Goal: Information Seeking & Learning: Find specific fact

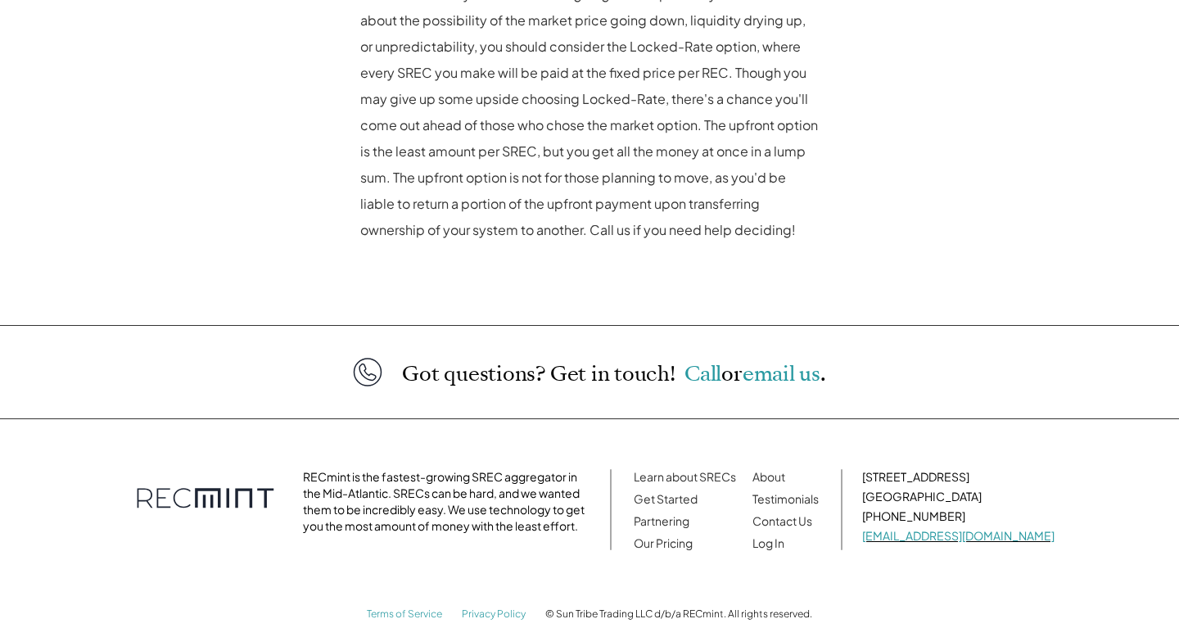
scroll to position [1022, 0]
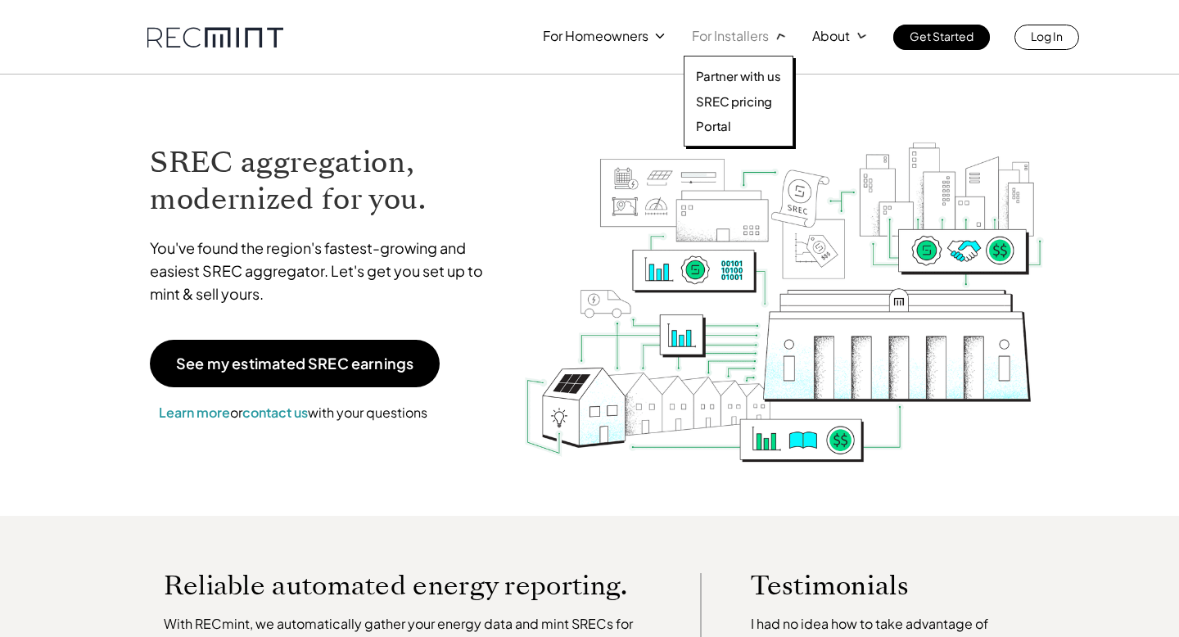
click at [751, 43] on div at bounding box center [739, 87] width 111 height 124
click at [740, 105] on p "SREC pricing" at bounding box center [734, 101] width 76 height 16
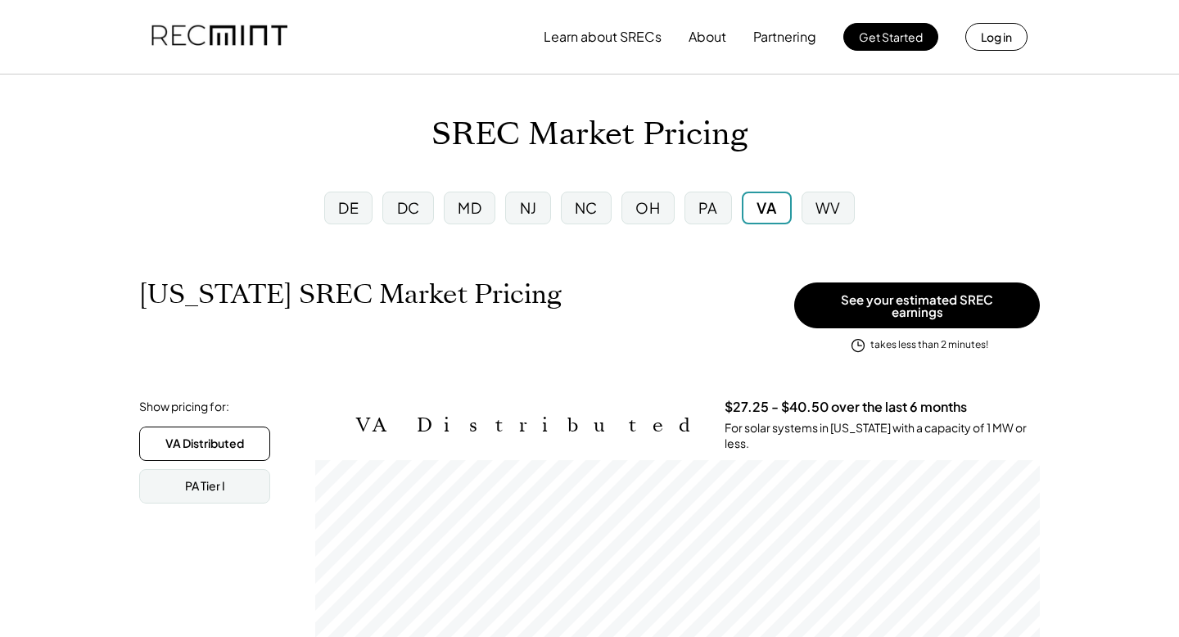
scroll to position [270, 725]
click at [427, 206] on div "DC" at bounding box center [407, 208] width 51 height 33
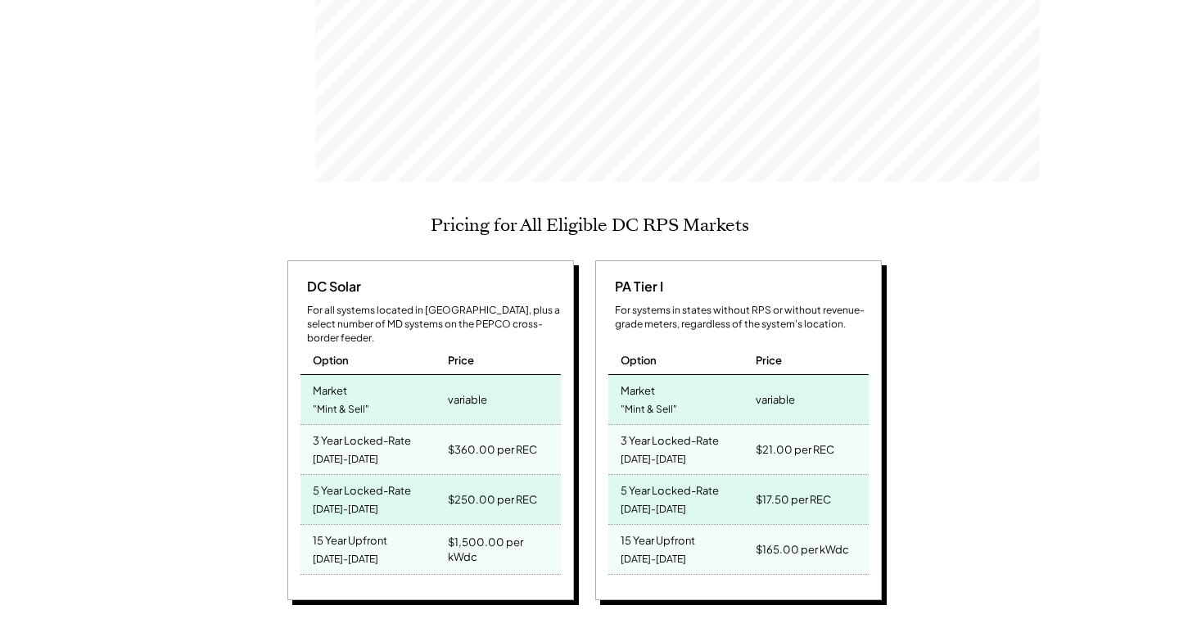
scroll to position [553, 0]
